Goal: Check status: Check status

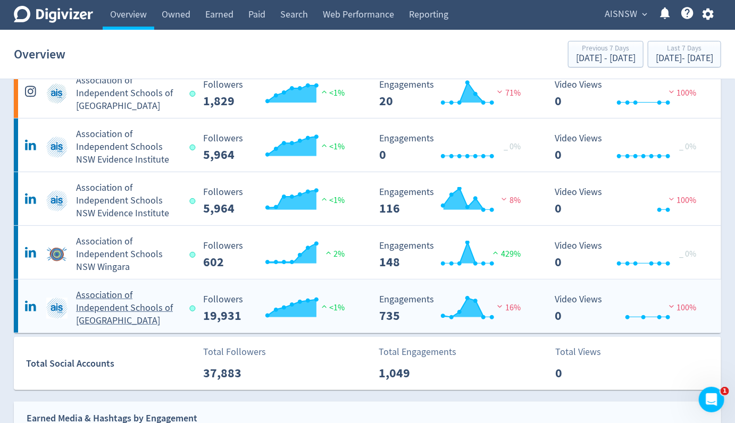
scroll to position [106, 0]
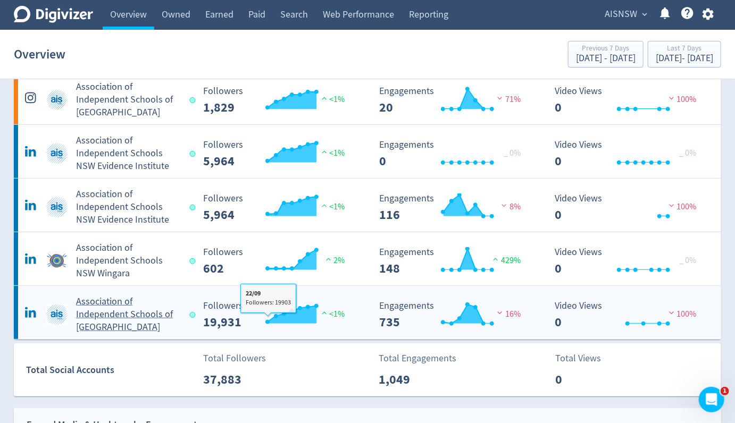
click at [104, 307] on h5 "Association of Independent Schools of [GEOGRAPHIC_DATA]" at bounding box center [128, 315] width 104 height 38
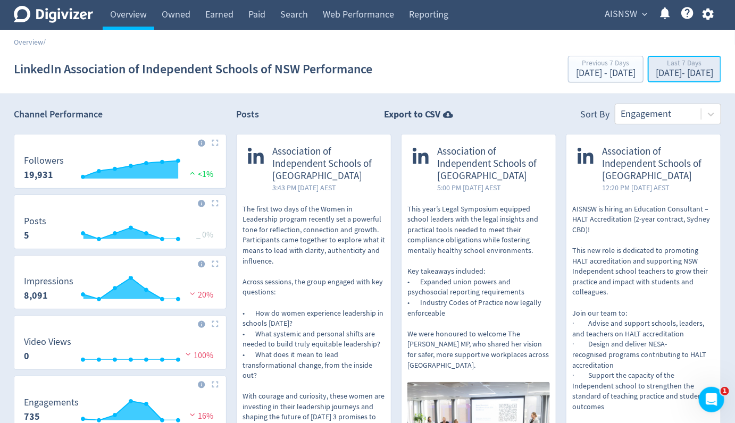
click at [656, 74] on div "[DATE] - [DATE]" at bounding box center [684, 74] width 57 height 10
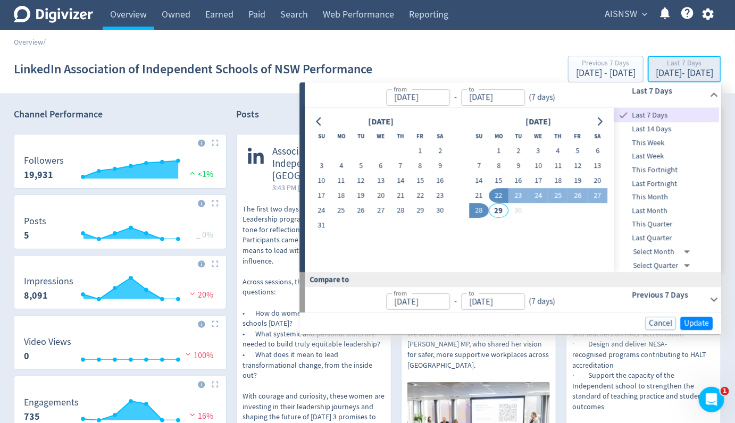
type input "[DATE]"
click at [500, 151] on button "1" at bounding box center [499, 151] width 20 height 15
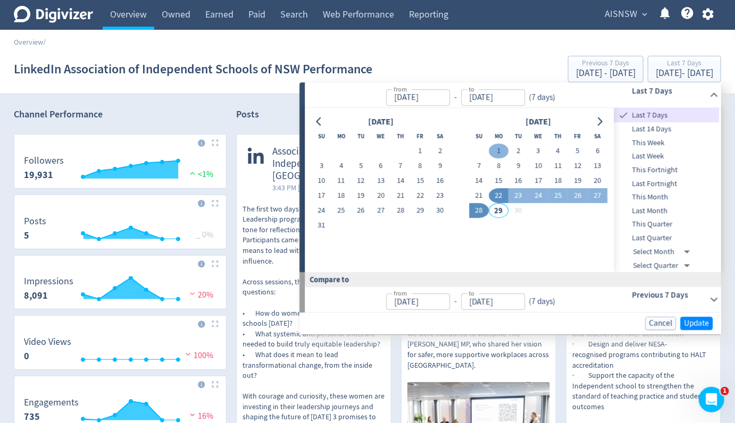
type input "[DATE]"
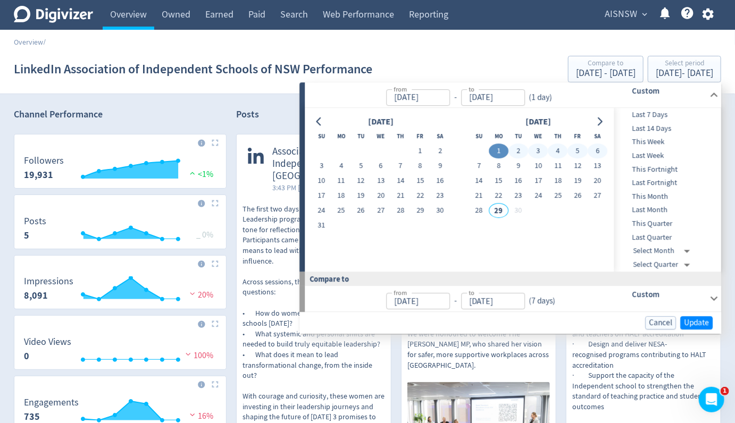
click at [640, 207] on span "Last Month" at bounding box center [666, 211] width 105 height 12
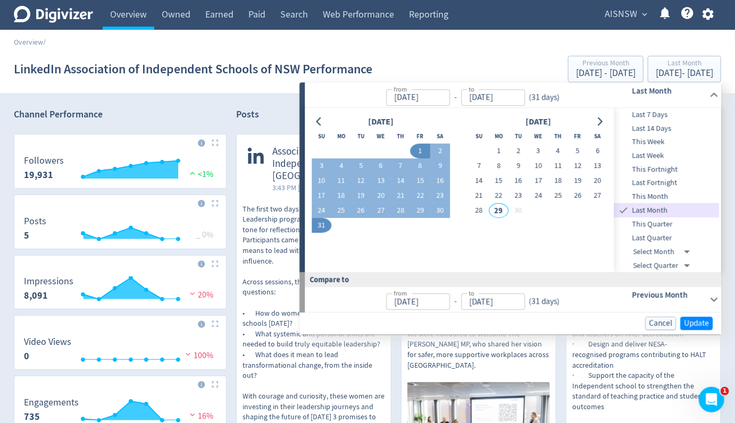
type input "[DATE]"
click at [642, 198] on span "This Month" at bounding box center [666, 197] width 105 height 12
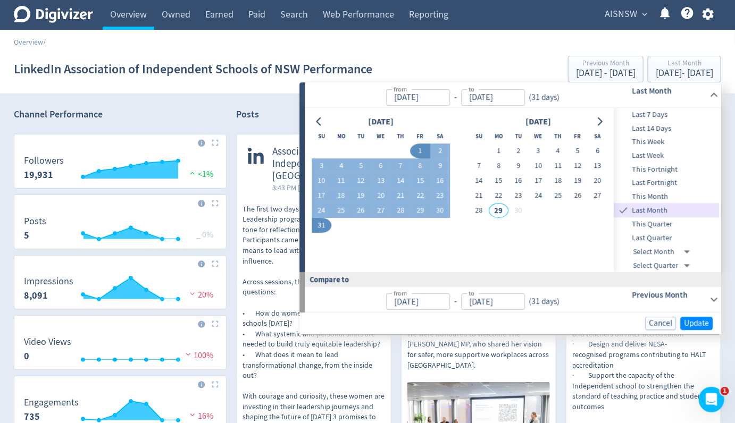
type input "[DATE]"
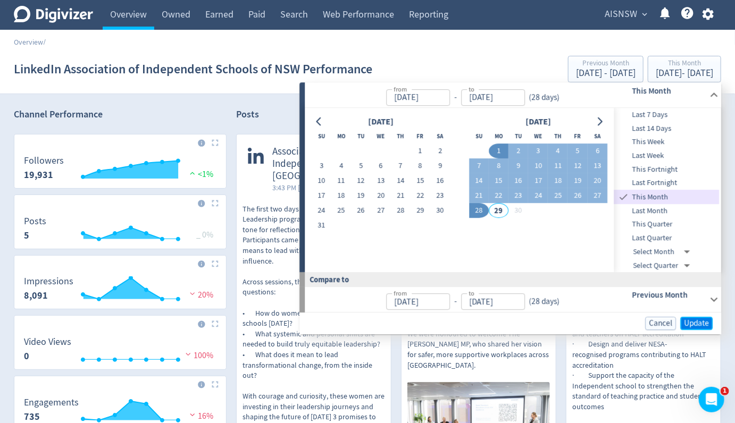
click at [695, 320] on span "Update" at bounding box center [696, 324] width 25 height 8
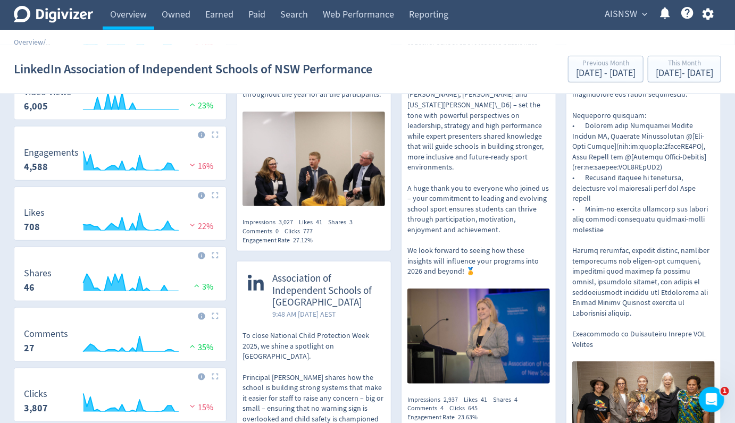
scroll to position [266, 0]
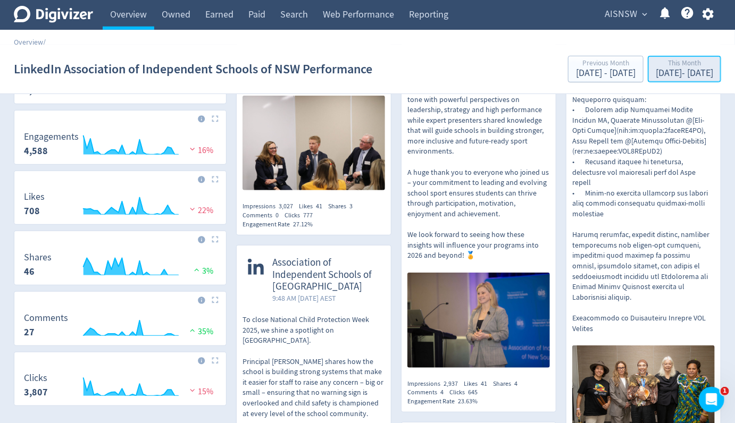
click at [657, 72] on div "[DATE] - [DATE]" at bounding box center [684, 74] width 57 height 10
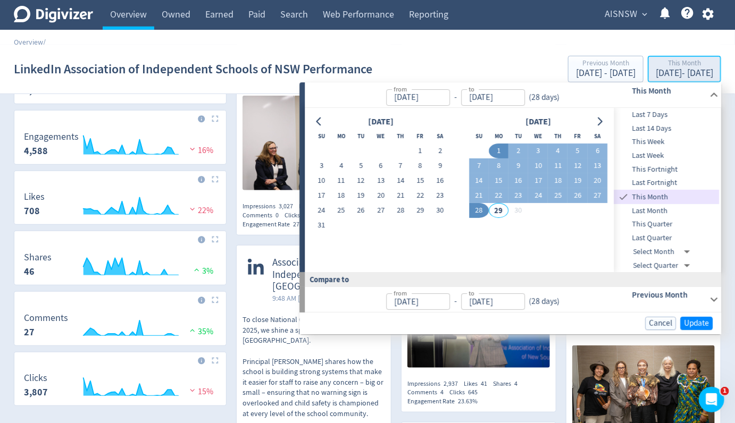
type input "[DATE]"
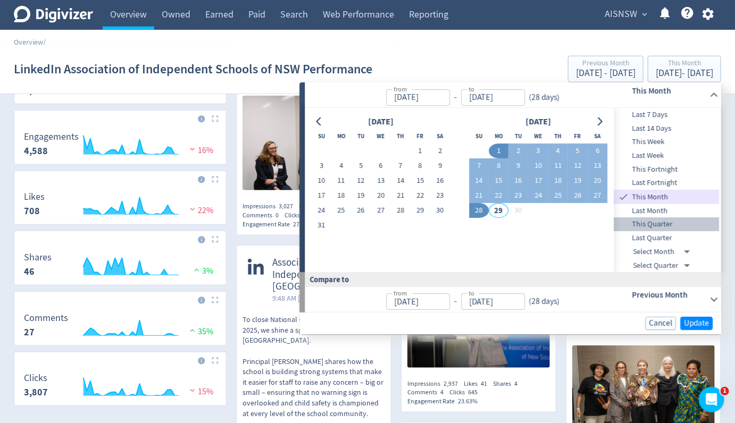
click at [644, 223] on span "This Quarter" at bounding box center [666, 225] width 105 height 12
type input "[DATE]"
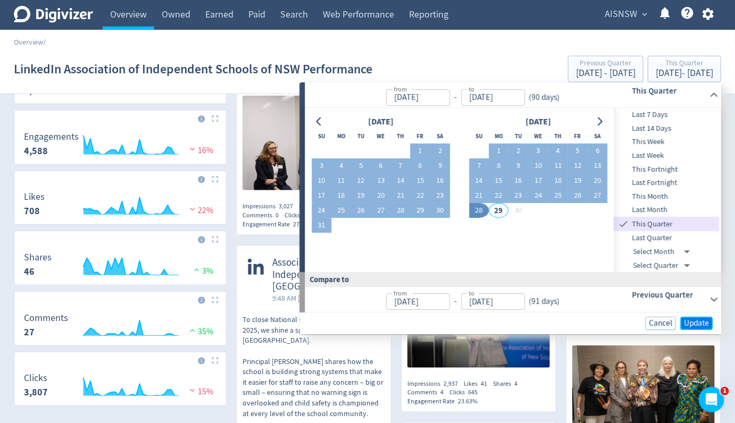
click at [698, 321] on span "Update" at bounding box center [696, 324] width 25 height 8
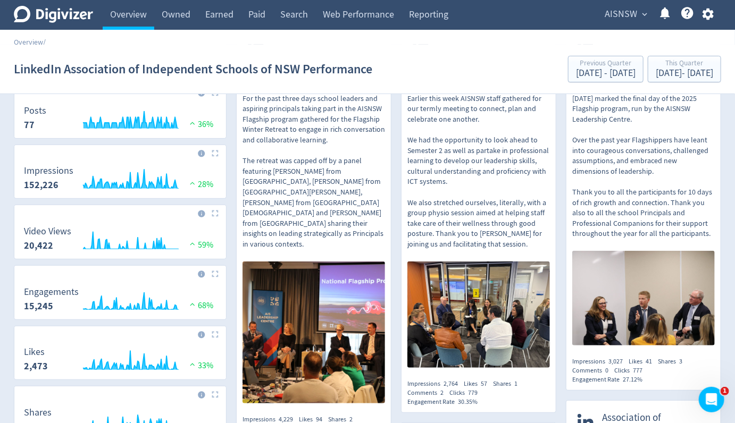
scroll to position [0, 0]
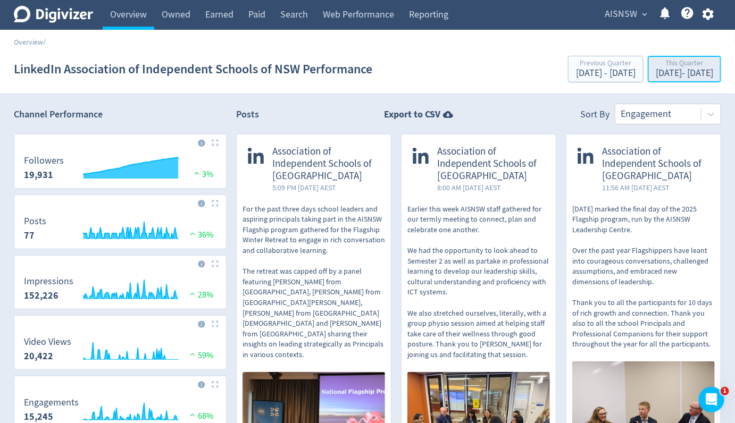
click at [656, 73] on div "[DATE] - [DATE]" at bounding box center [684, 74] width 57 height 10
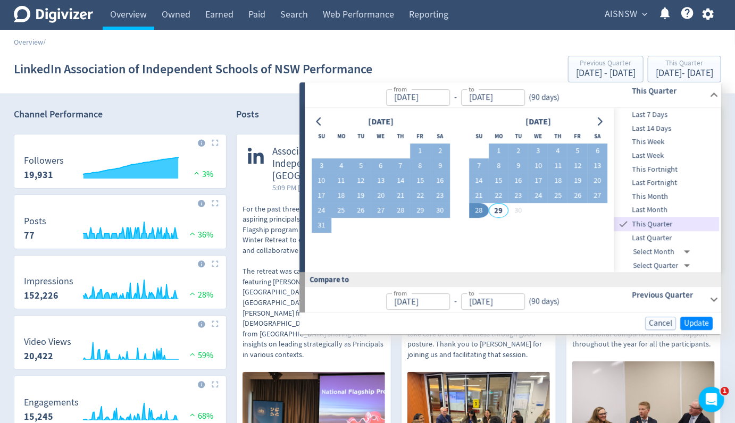
click at [649, 118] on span "Last 7 Days" at bounding box center [666, 115] width 105 height 12
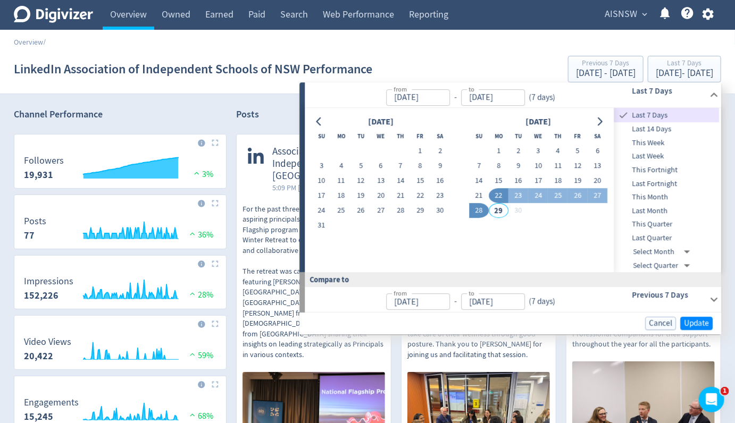
type input "[DATE]"
click at [646, 139] on span "This Week" at bounding box center [666, 143] width 105 height 12
type input "[DATE]"
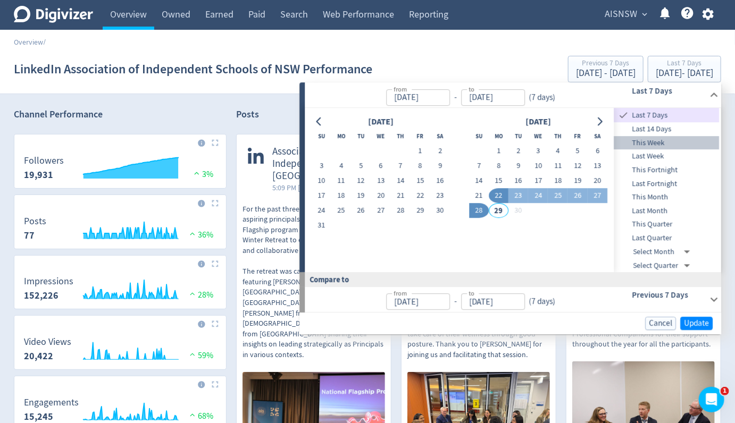
type input "[DATE]"
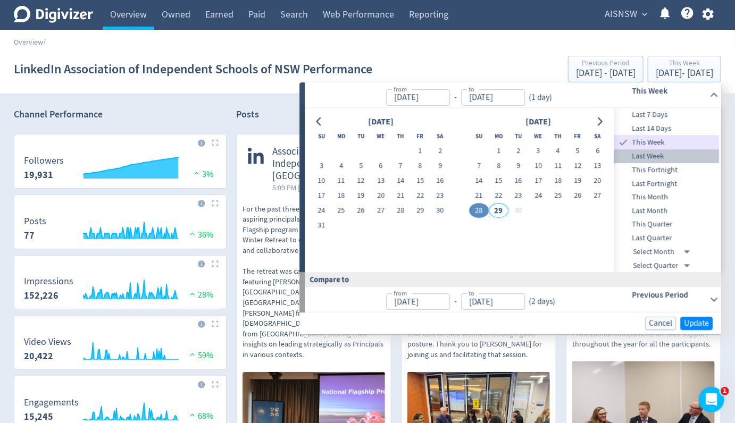
click at [656, 161] on span "Last Week" at bounding box center [666, 157] width 105 height 12
type input "[DATE]"
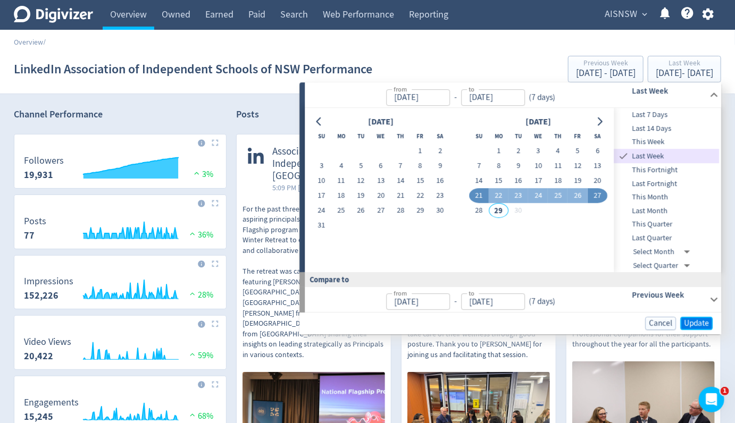
click at [700, 322] on span "Update" at bounding box center [696, 324] width 25 height 8
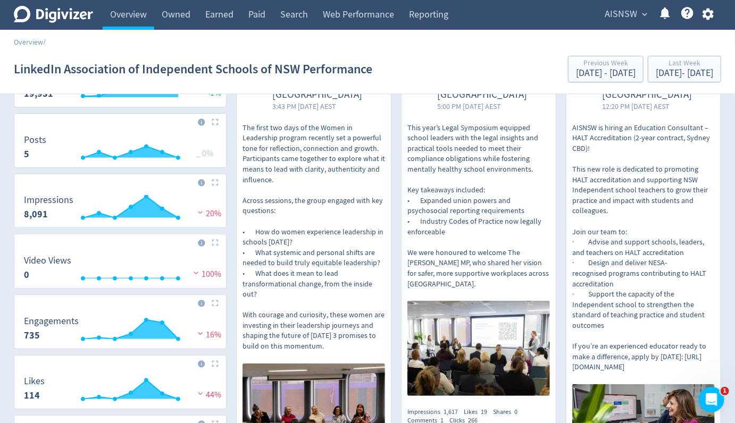
scroll to position [53, 0]
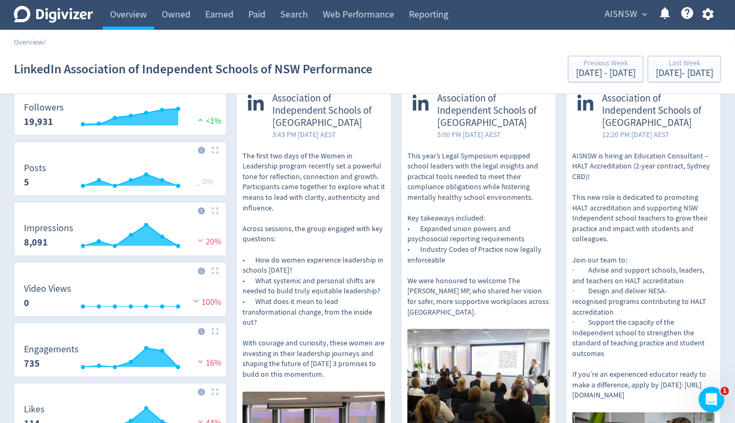
click at [67, 16] on icon "Digivizer Logo" at bounding box center [53, 14] width 79 height 17
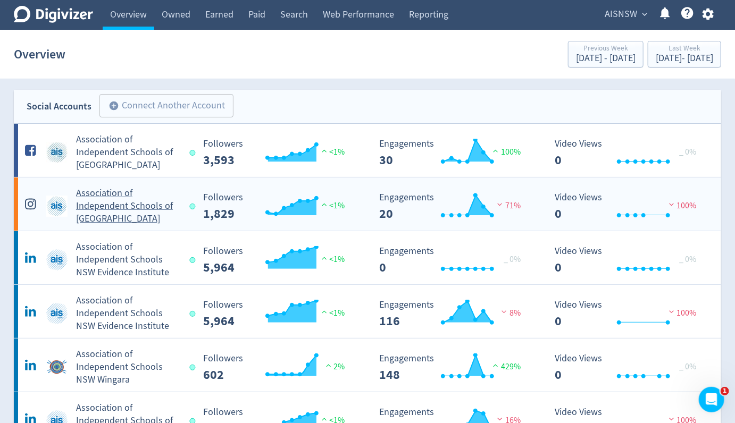
click at [93, 198] on h5 "Association of Independent Schools of [GEOGRAPHIC_DATA]" at bounding box center [128, 206] width 104 height 38
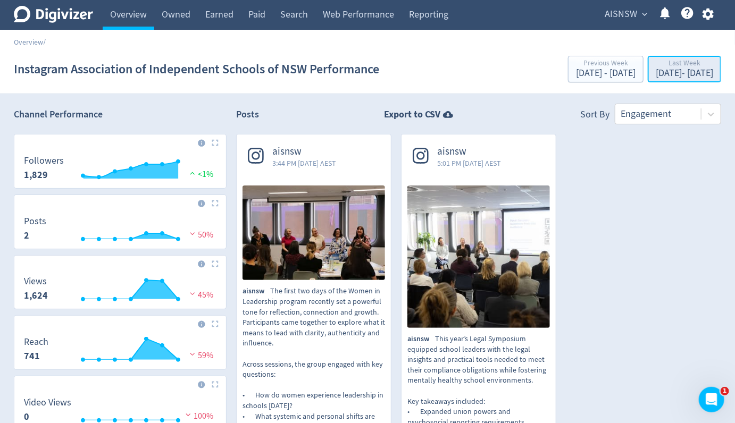
click at [656, 57] on button "Last Week [DATE] - [DATE]" at bounding box center [684, 69] width 73 height 27
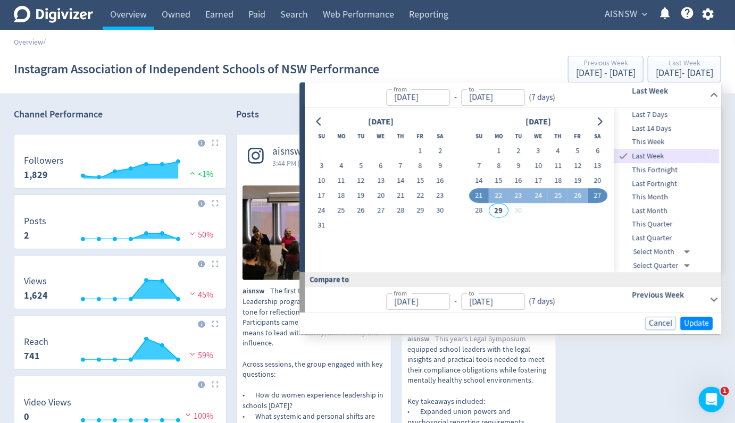
click at [654, 223] on span "This Quarter" at bounding box center [666, 225] width 105 height 12
type input "[DATE]"
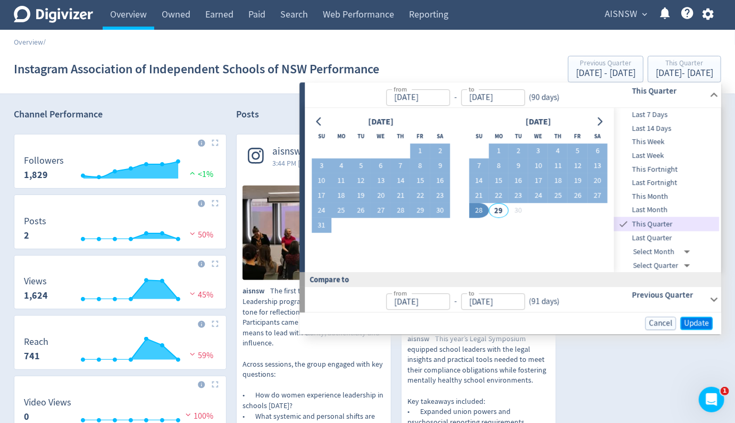
click at [685, 324] on span "Update" at bounding box center [696, 324] width 25 height 8
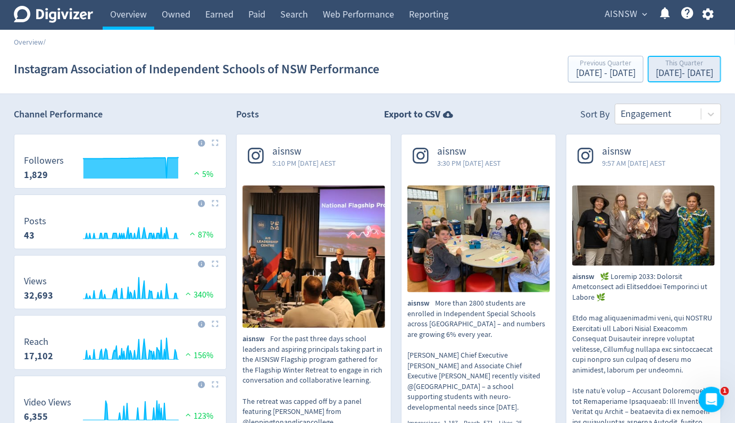
click at [660, 74] on div "[DATE] - [DATE]" at bounding box center [684, 74] width 57 height 10
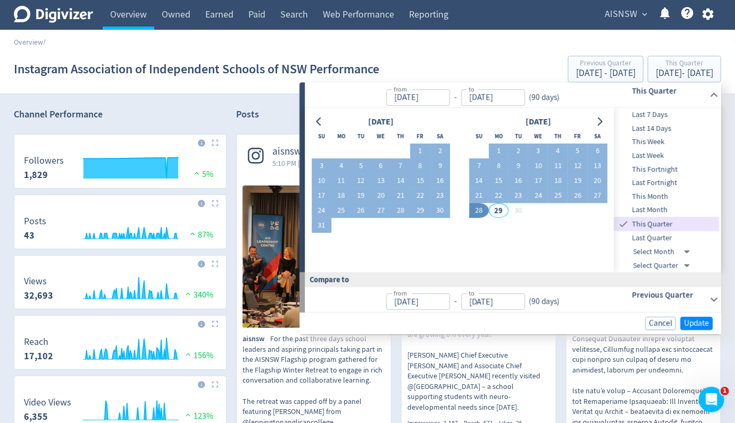
click at [383, 52] on section "Instagram Association of Independent Schools of NSW Performance Previous Quarte…" at bounding box center [367, 69] width 735 height 49
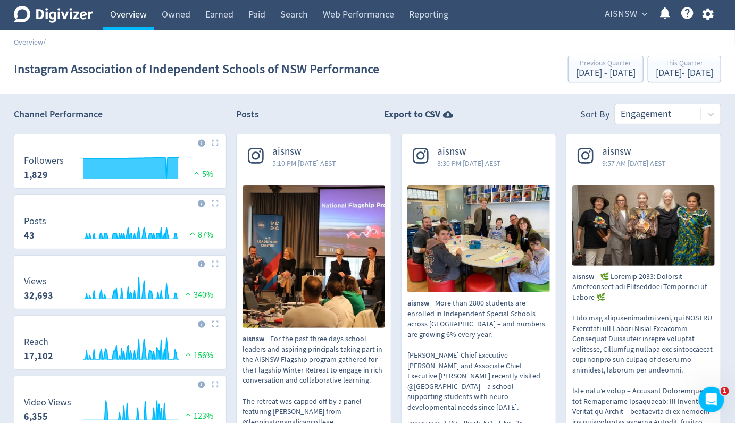
click at [119, 13] on link "Overview" at bounding box center [129, 15] width 52 height 30
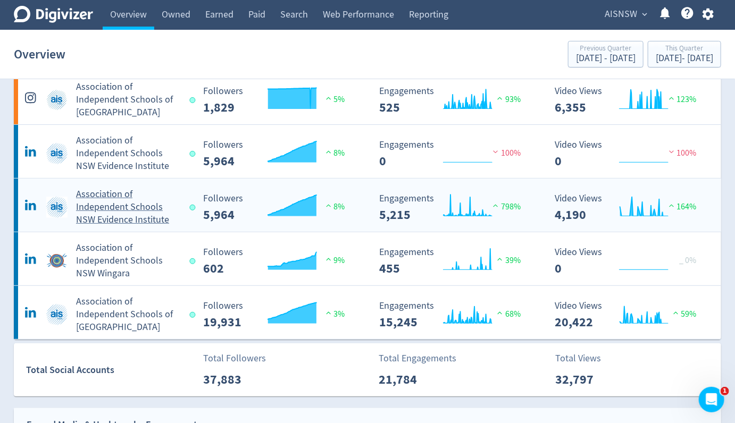
scroll to position [53, 0]
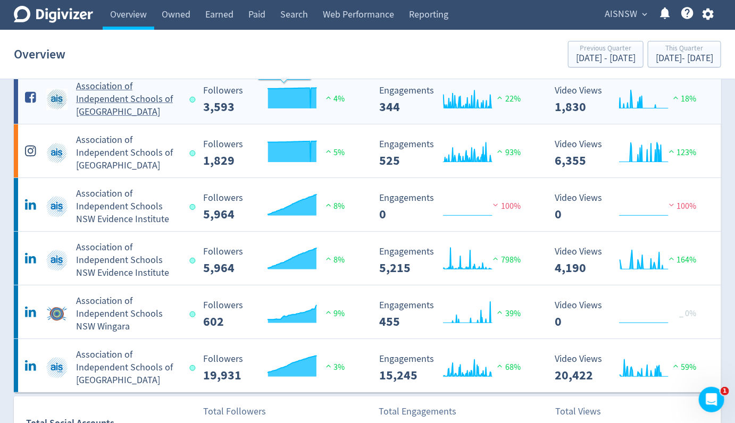
click at [152, 98] on h5 "Association of Independent Schools of [GEOGRAPHIC_DATA]" at bounding box center [128, 99] width 104 height 38
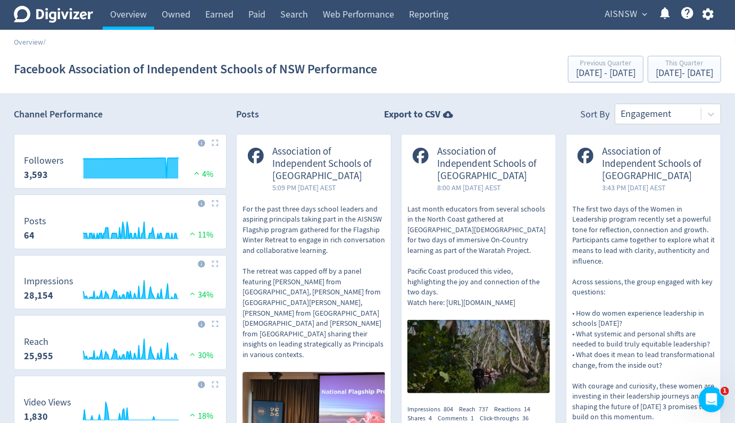
click at [73, 15] on icon "Digivizer Logo" at bounding box center [53, 14] width 79 height 17
